Goal: Book appointment/travel/reservation

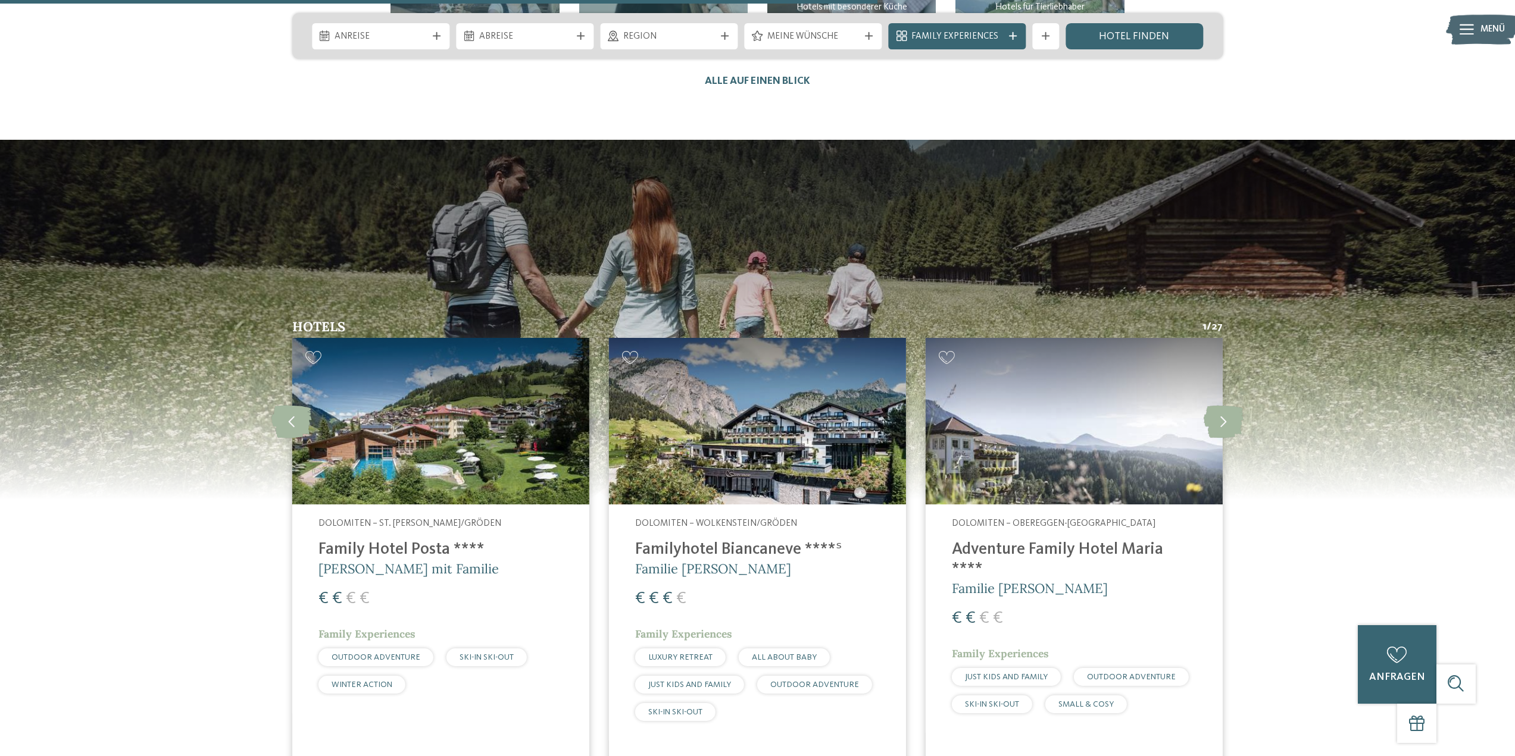
scroll to position [3571, 0]
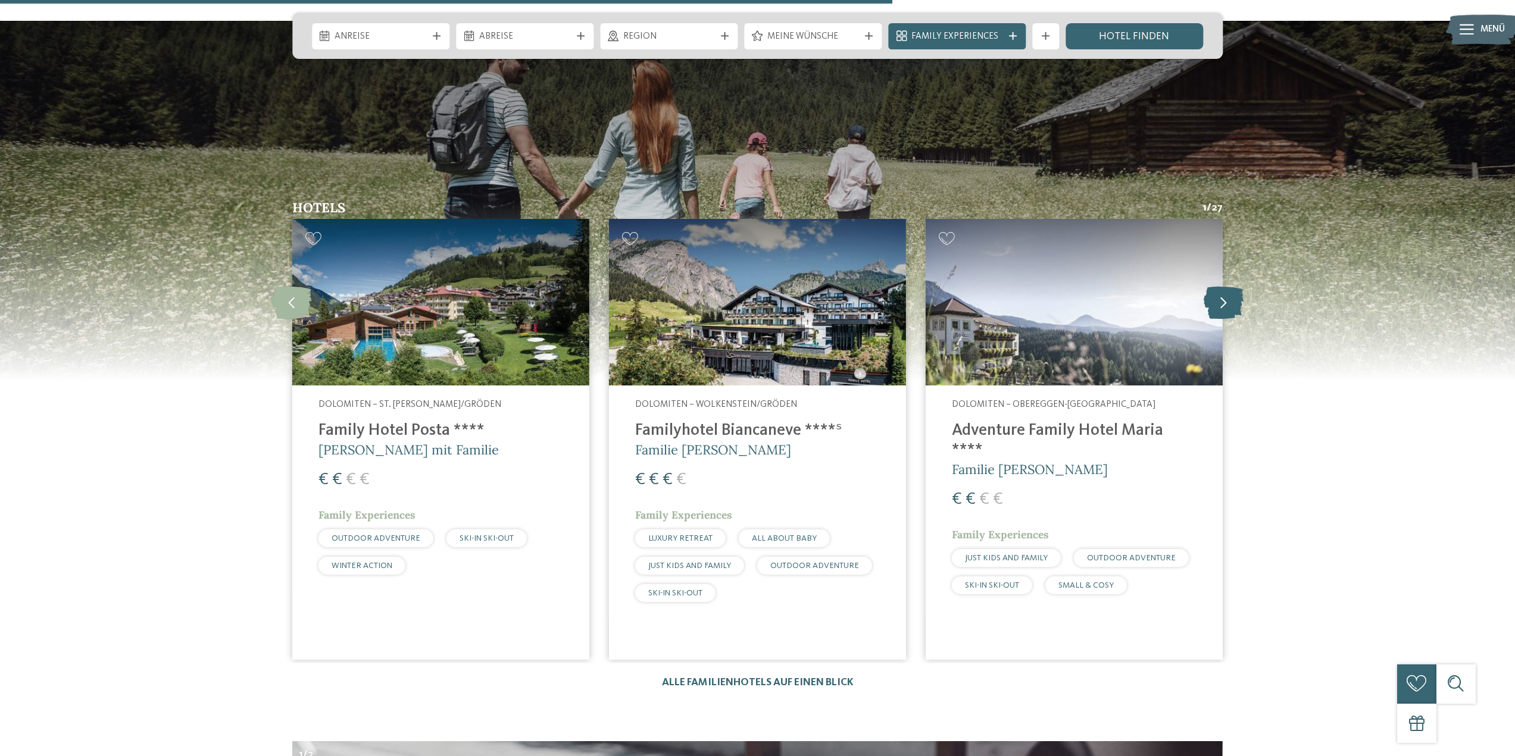
click at [1227, 286] on icon at bounding box center [1223, 302] width 40 height 33
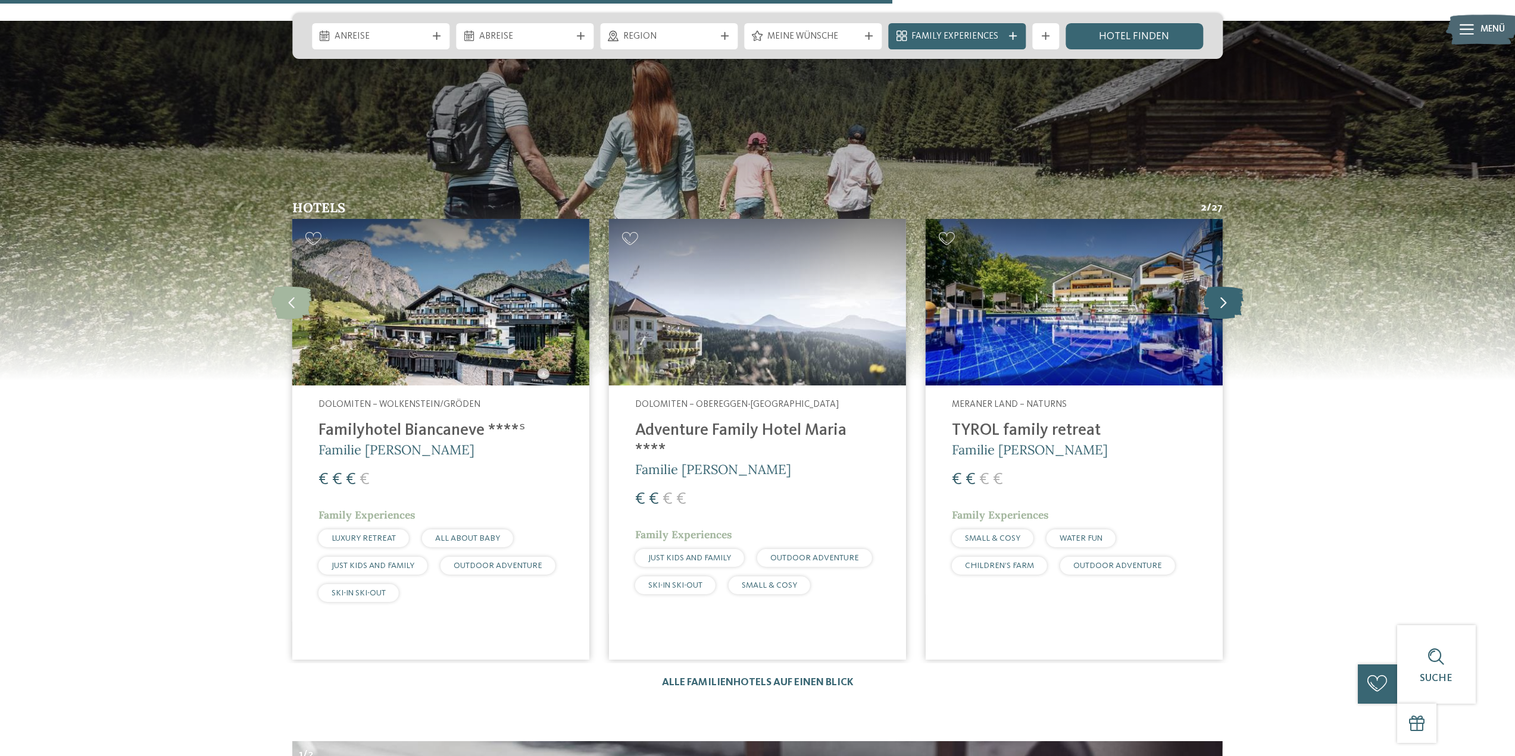
click at [1227, 286] on icon at bounding box center [1223, 302] width 40 height 33
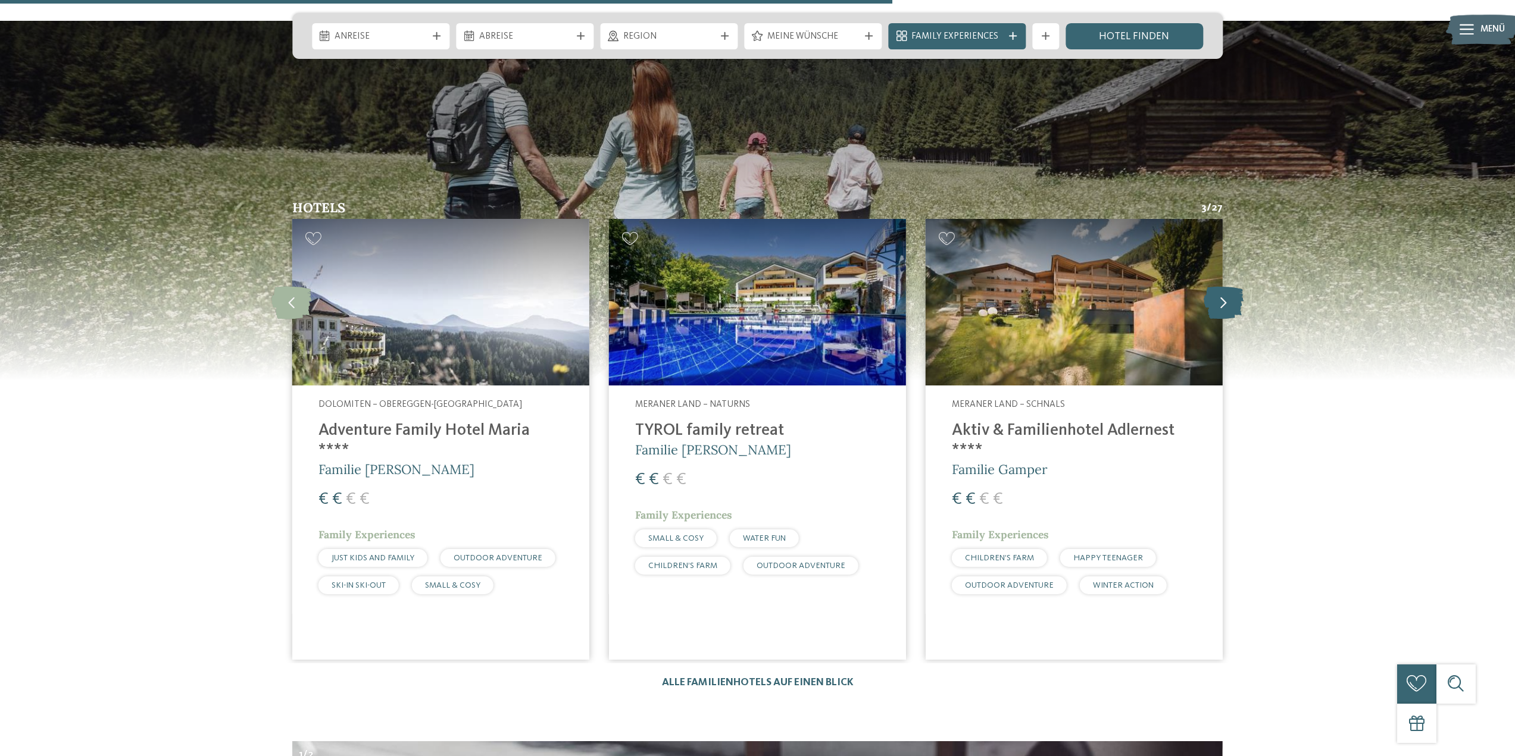
click at [1227, 286] on icon at bounding box center [1223, 302] width 40 height 33
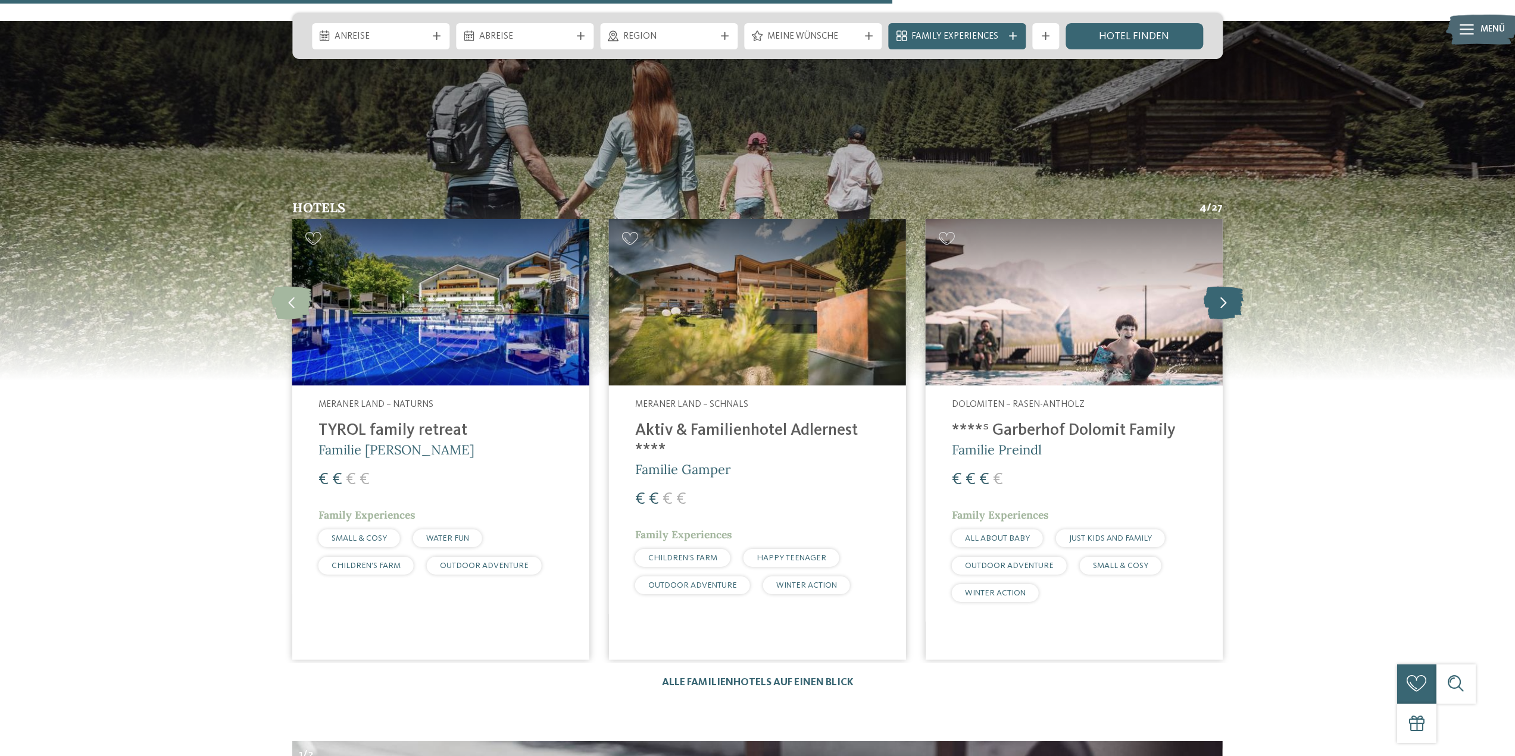
click at [1227, 286] on icon at bounding box center [1223, 302] width 40 height 33
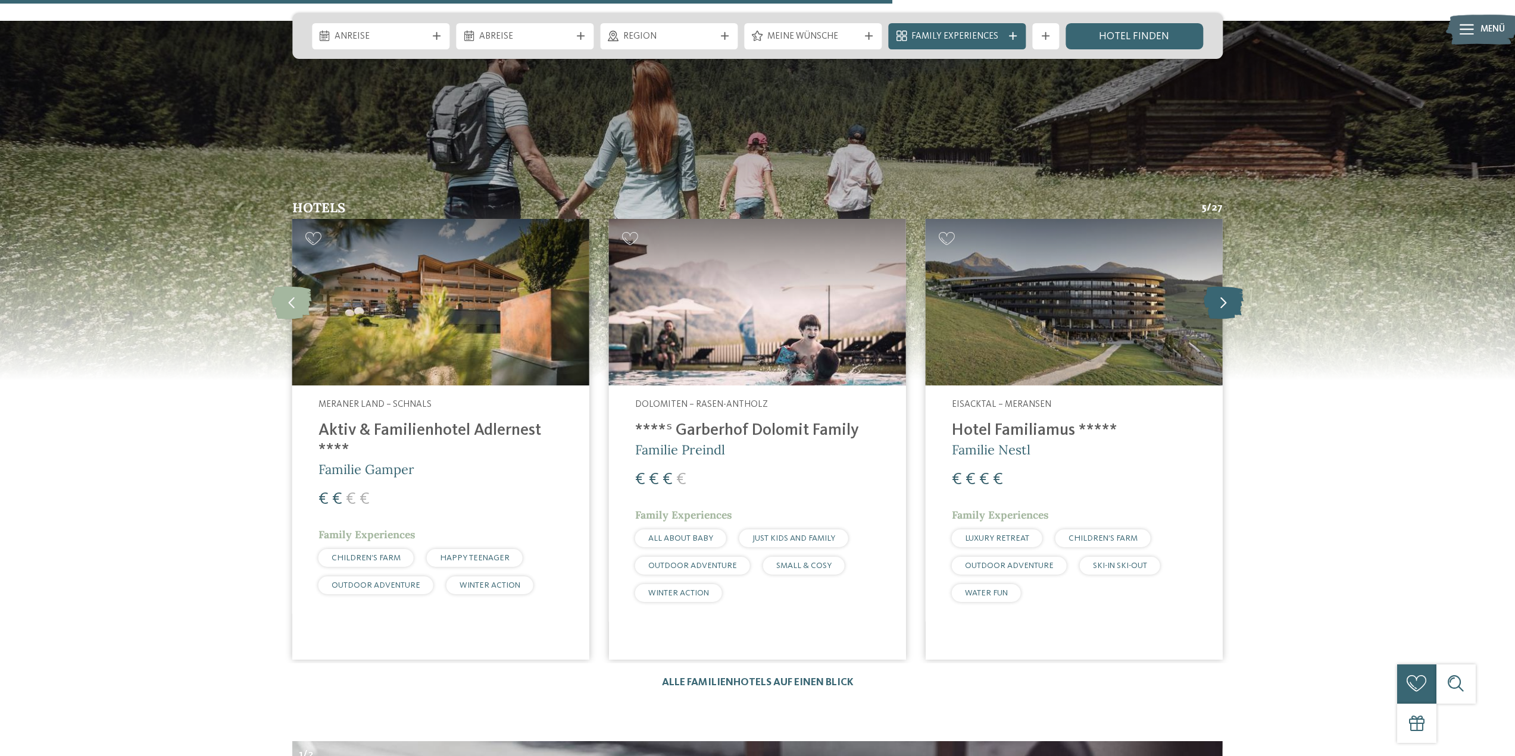
click at [1227, 286] on icon at bounding box center [1223, 302] width 40 height 33
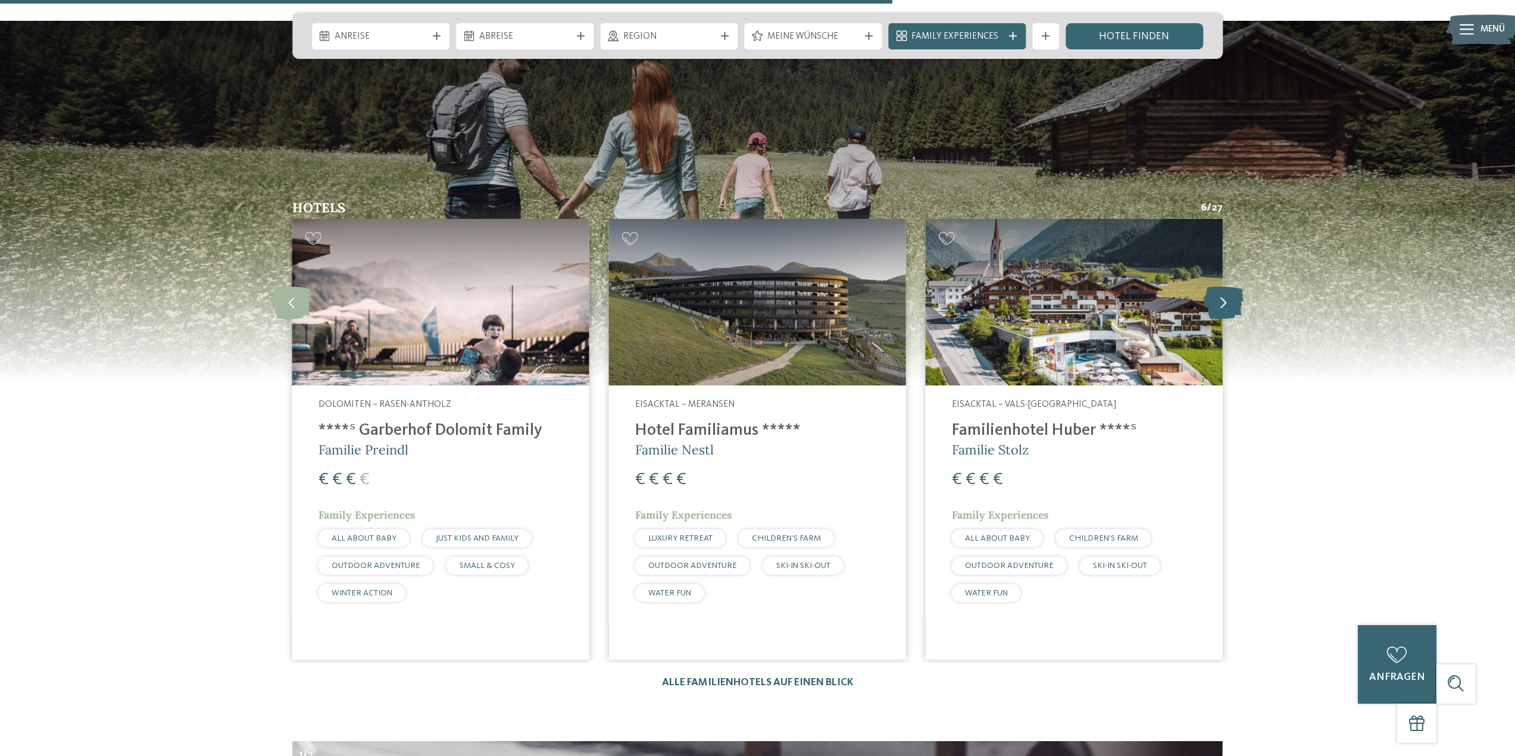
click at [1227, 286] on icon at bounding box center [1223, 302] width 40 height 33
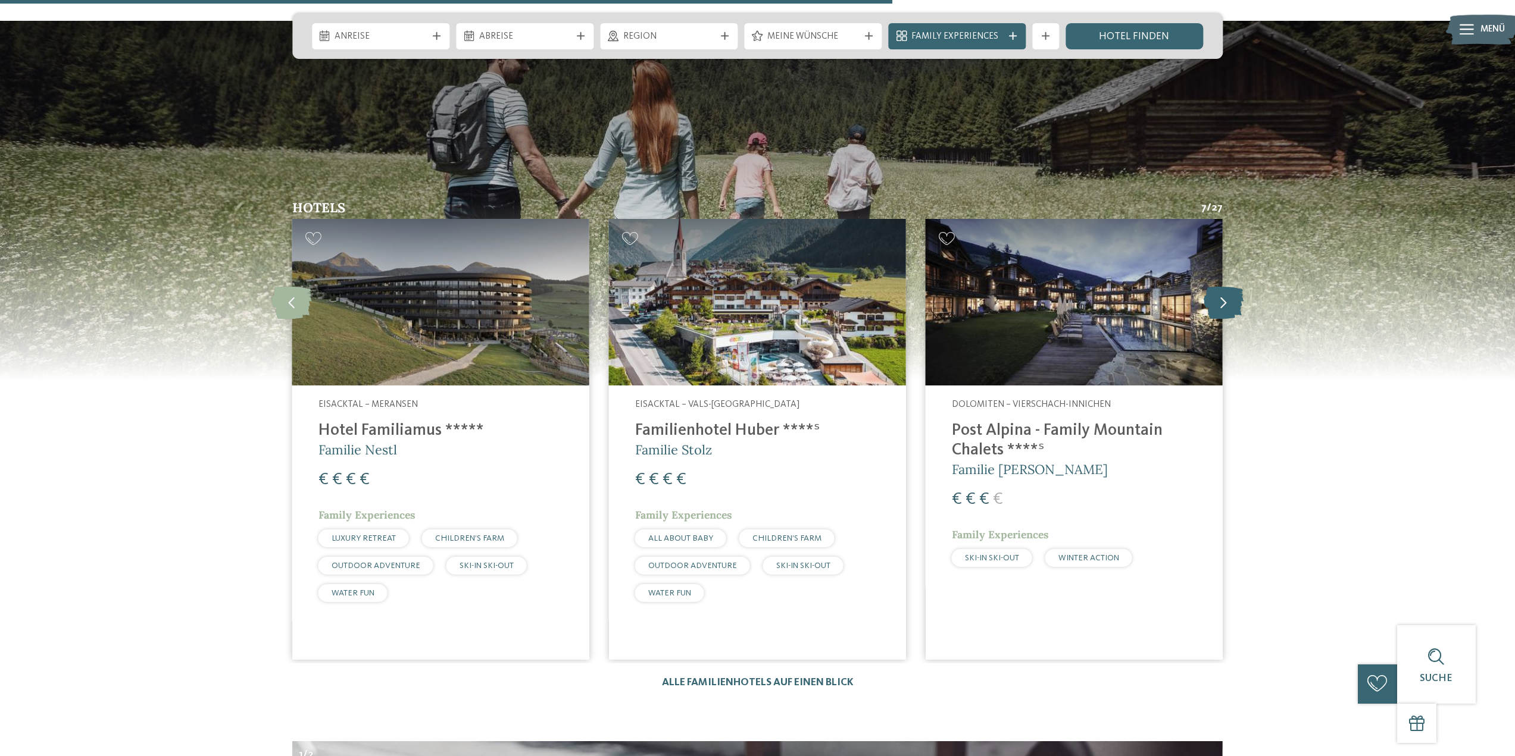
click at [1227, 286] on icon at bounding box center [1223, 302] width 40 height 33
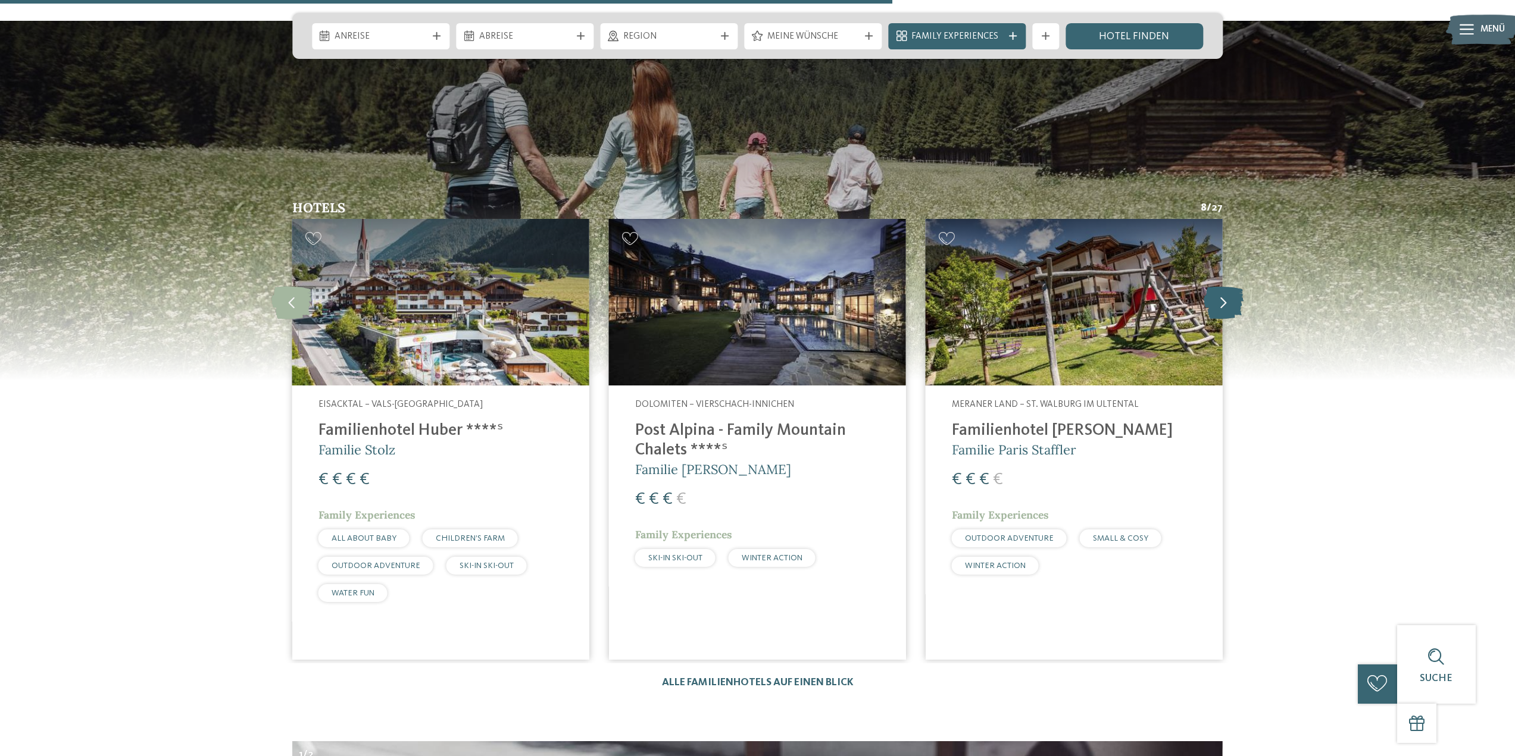
click at [1228, 286] on icon at bounding box center [1223, 302] width 40 height 33
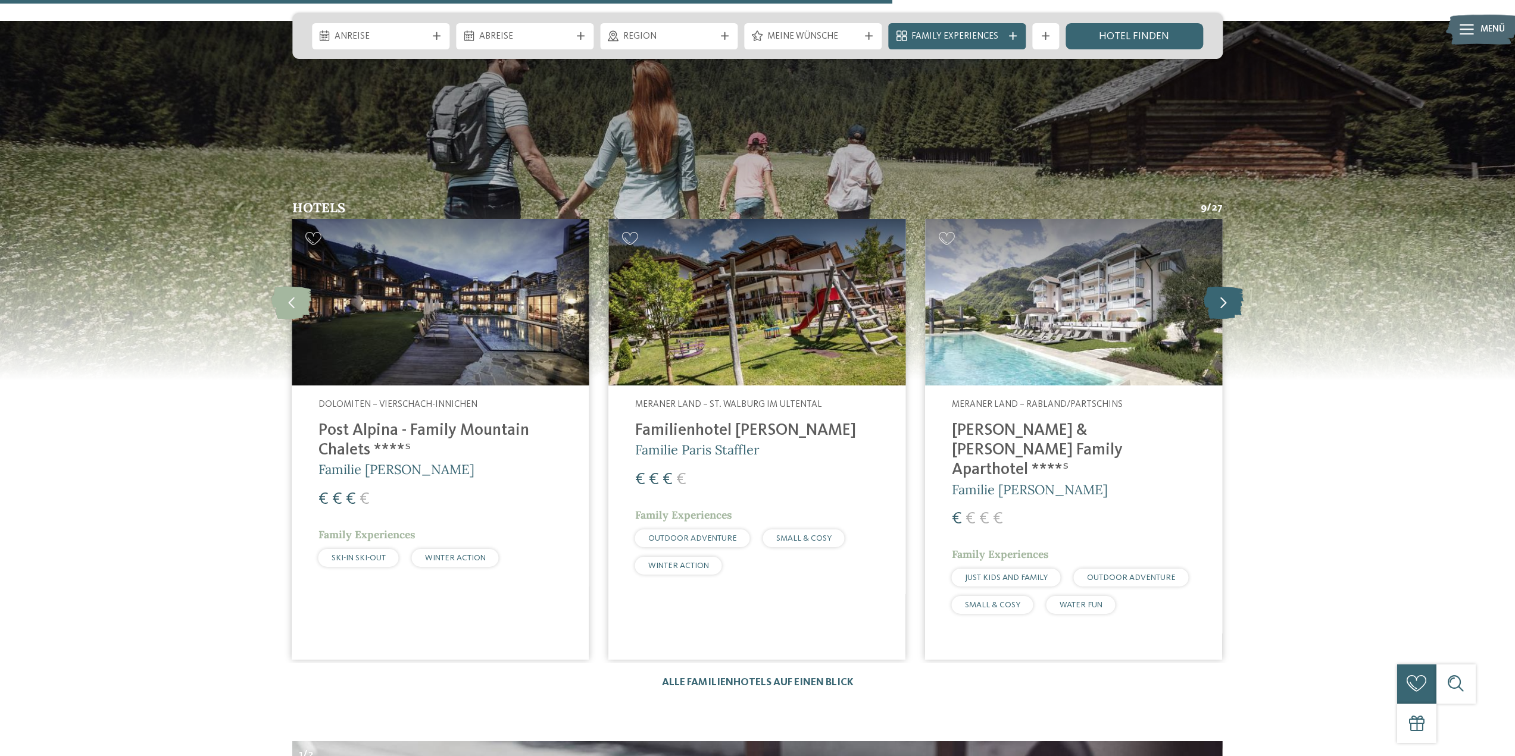
click at [1228, 286] on icon at bounding box center [1223, 302] width 40 height 33
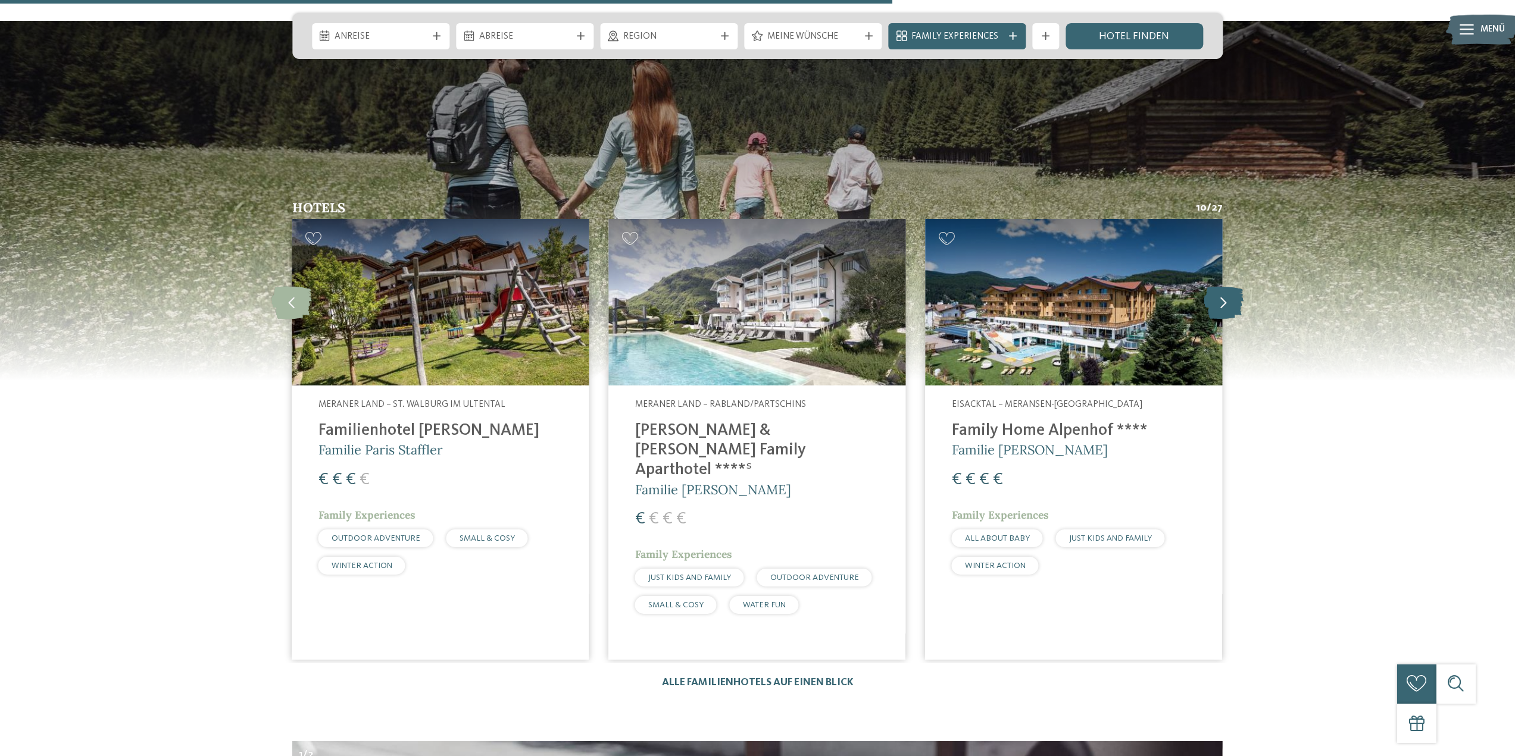
click at [1228, 286] on icon at bounding box center [1223, 302] width 40 height 33
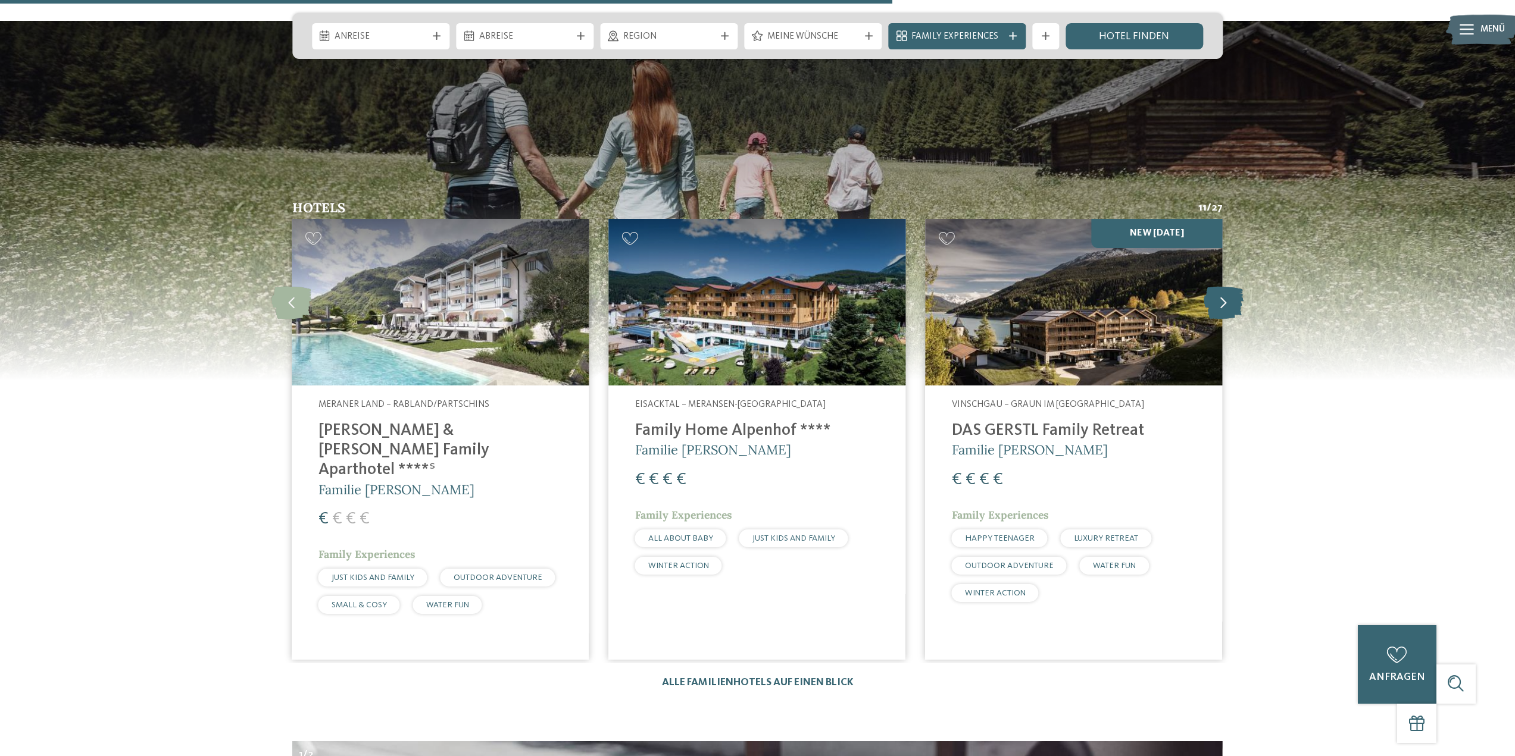
click at [1228, 286] on icon at bounding box center [1223, 302] width 40 height 33
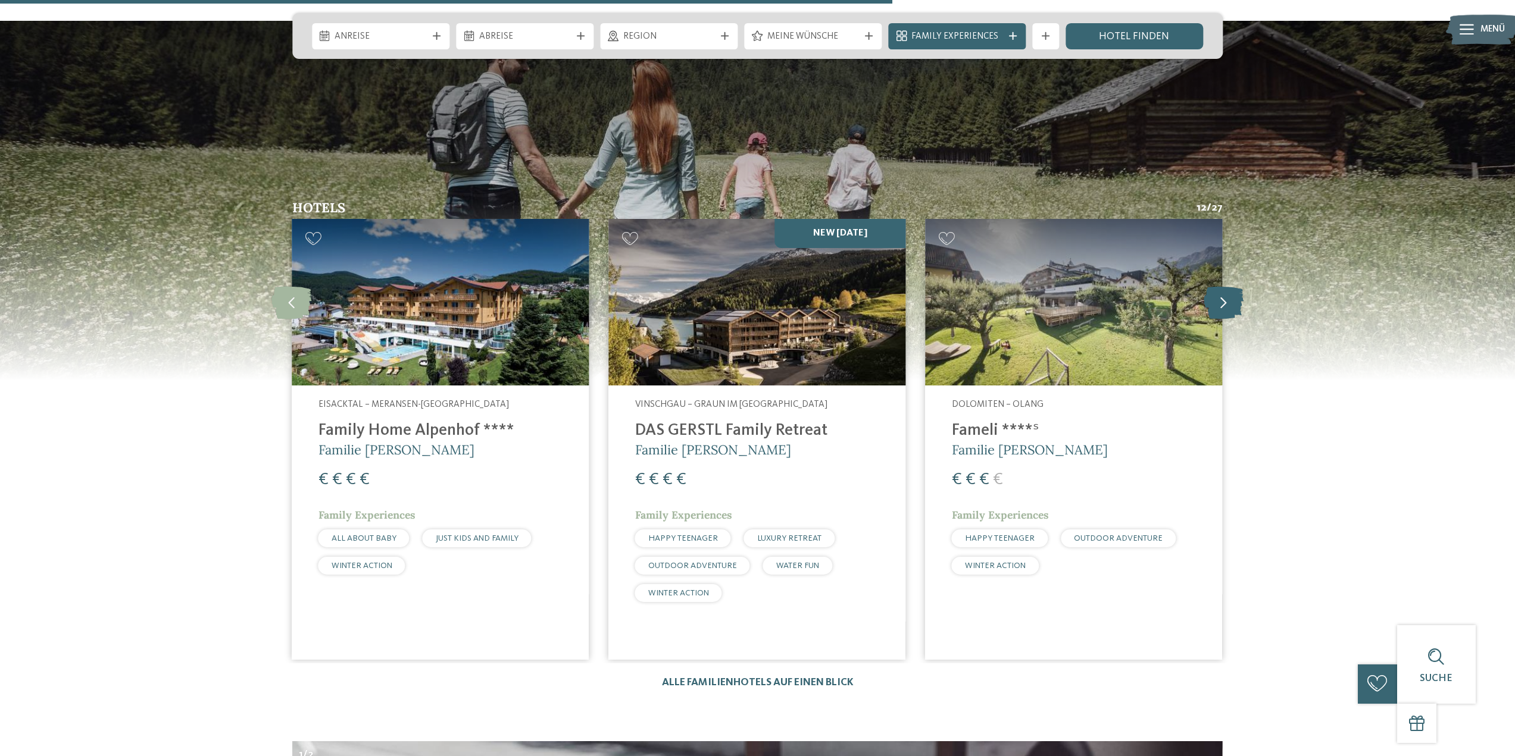
click at [1228, 286] on icon at bounding box center [1223, 302] width 40 height 33
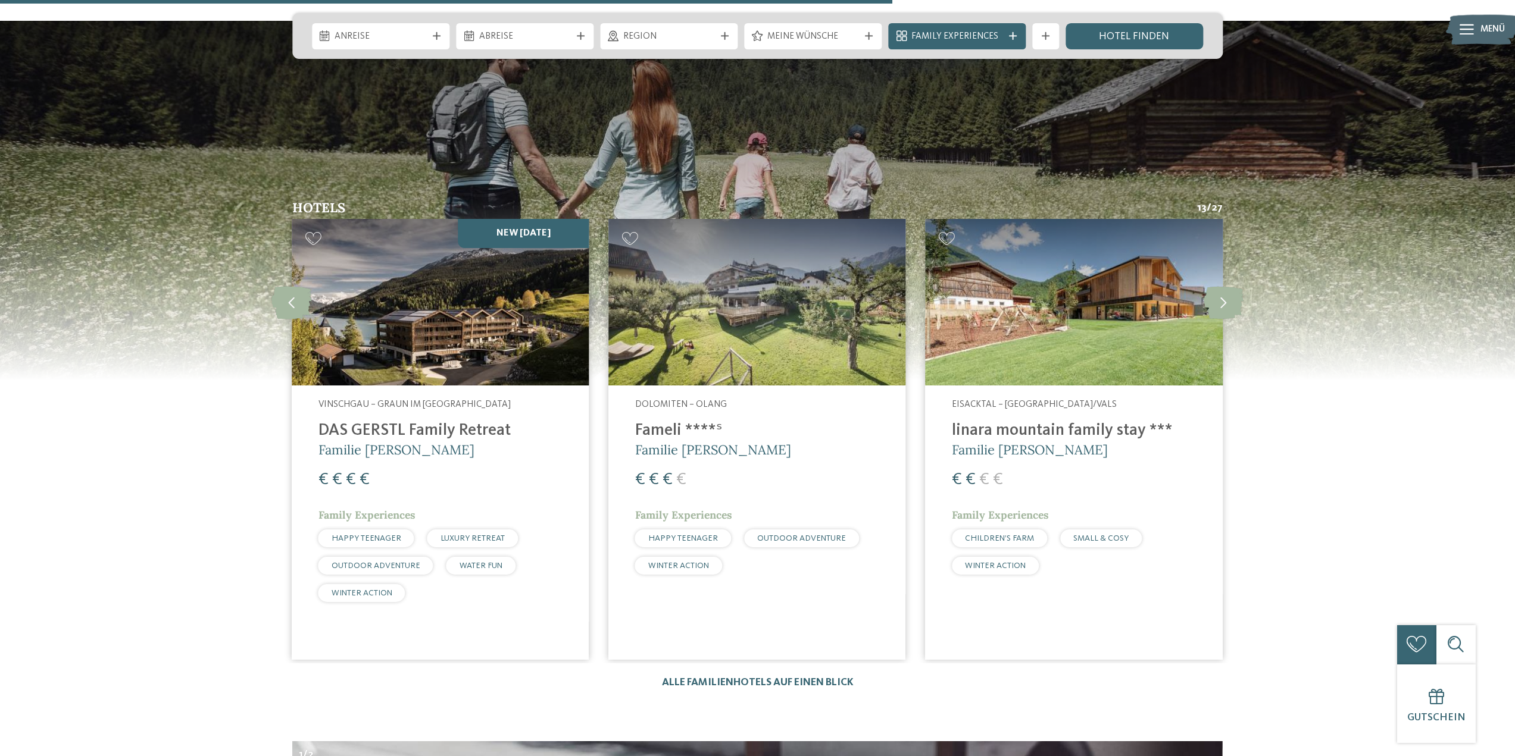
click at [1038, 421] on h4 "linara mountain family stay ***" at bounding box center [1074, 431] width 245 height 20
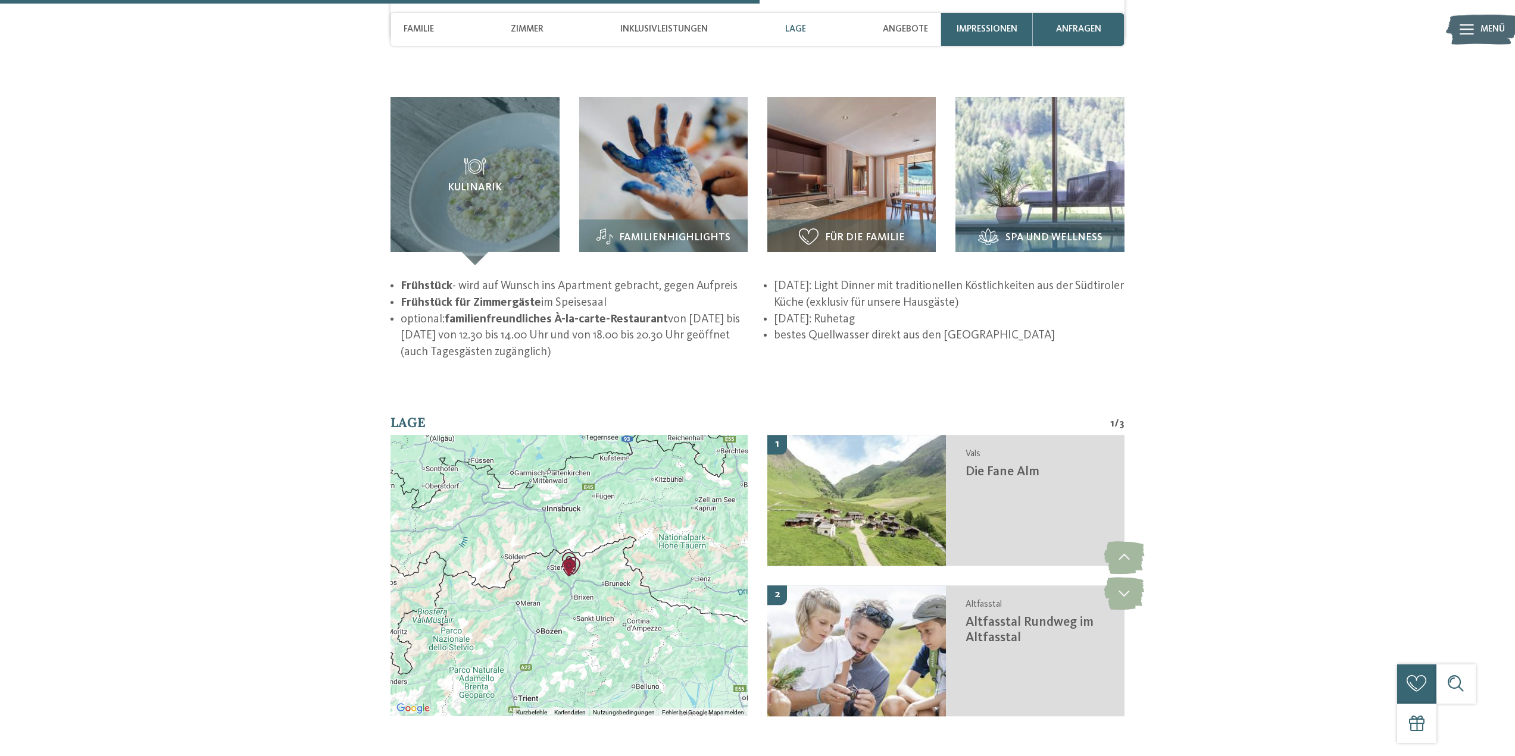
scroll to position [2023, 0]
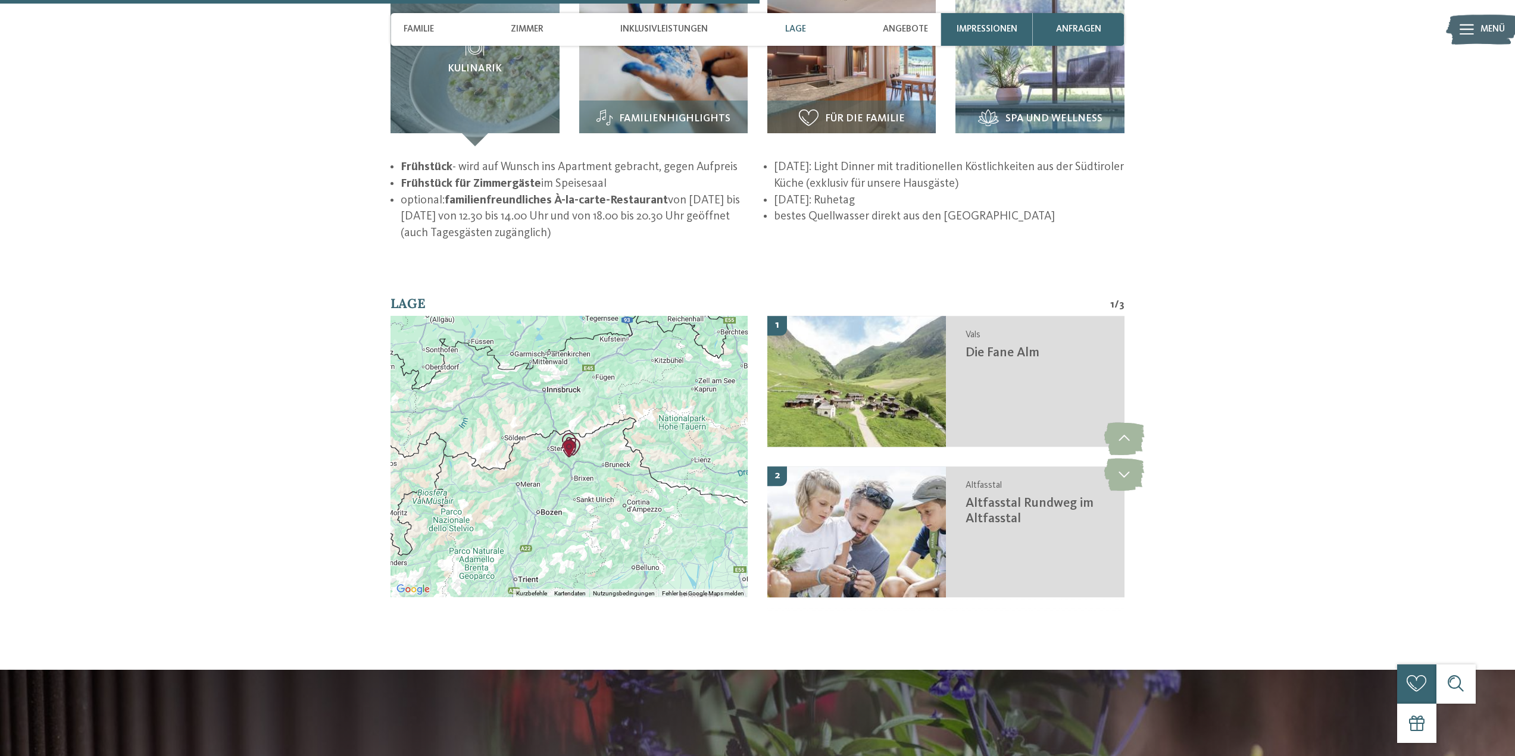
click at [636, 380] on div at bounding box center [568, 456] width 357 height 281
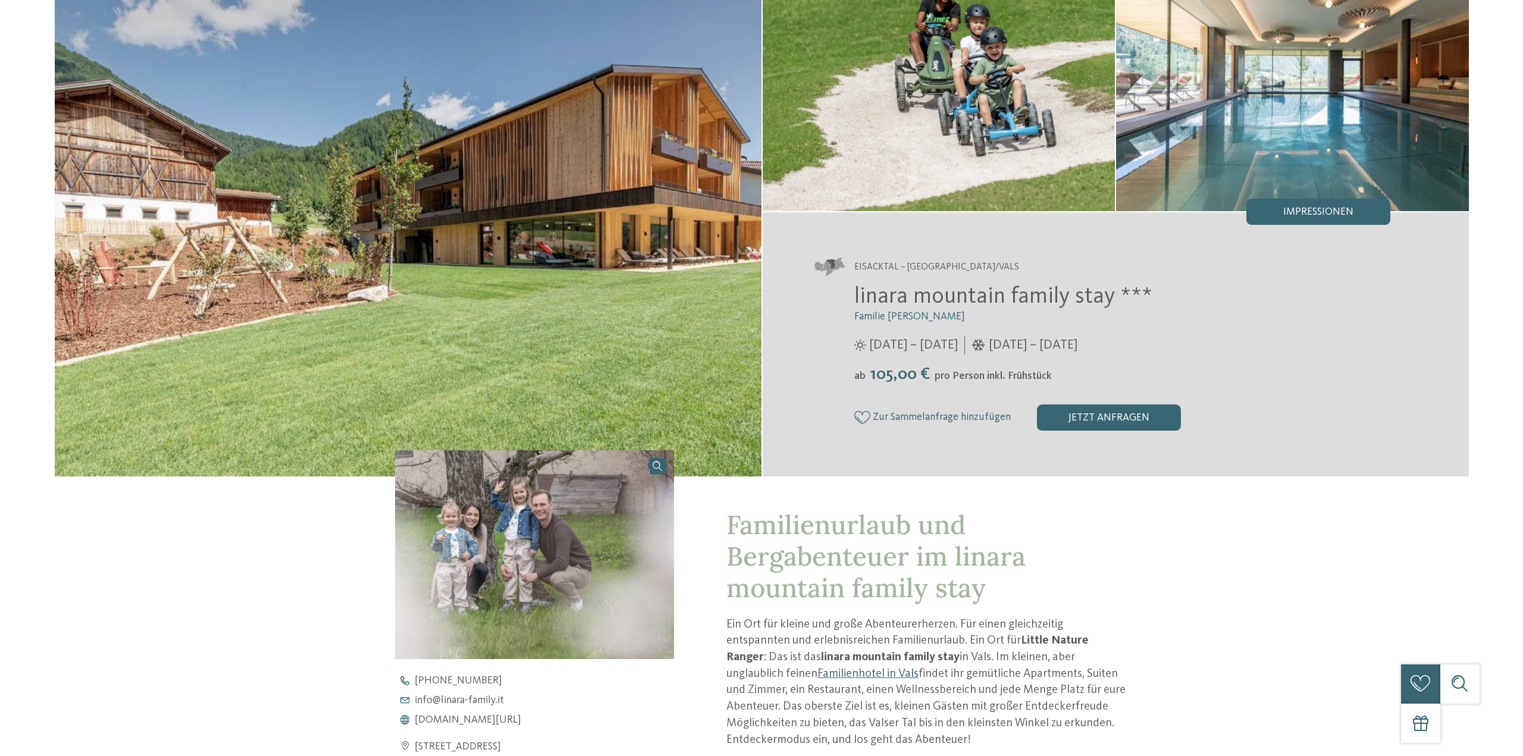
scroll to position [0, 0]
